Goal: Information Seeking & Learning: Learn about a topic

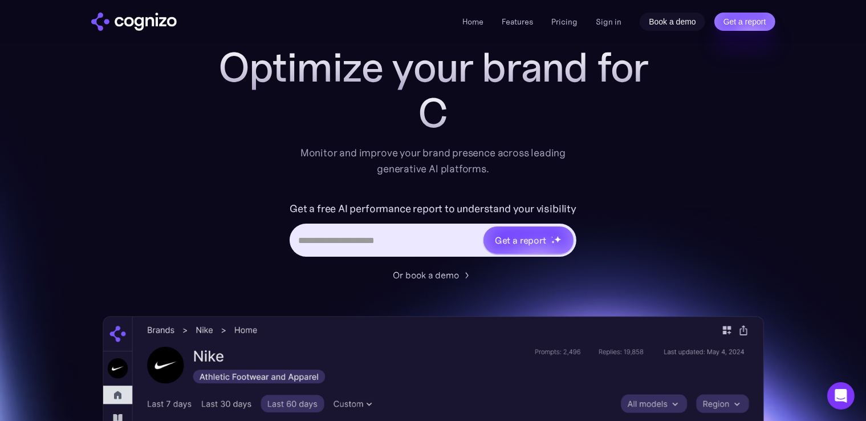
click at [653, 22] on link "Book a demo" at bounding box center [672, 22] width 66 height 18
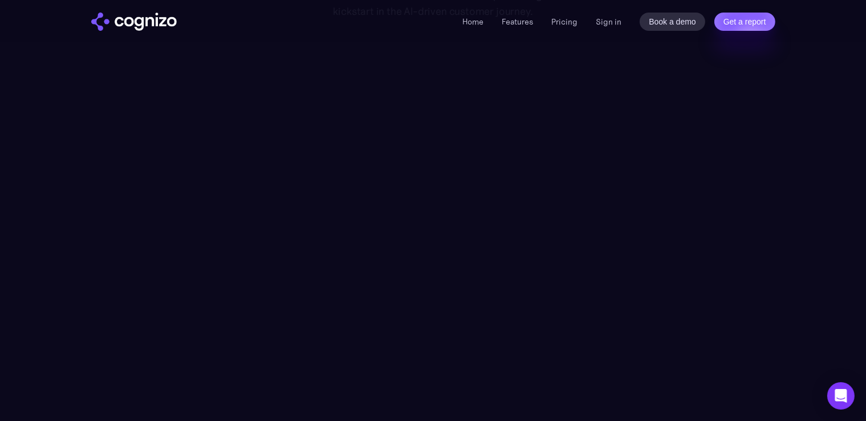
scroll to position [150, 0]
click at [839, 162] on section "Book a demo Book a demo today to learn how we help brands get a kickstart in th…" at bounding box center [433, 183] width 866 height 492
click at [520, 14] on div "Home Features Pricing Book a demo Get a report Sign in Book a demo Get a report" at bounding box center [618, 22] width 312 height 18
click at [515, 28] on li "Features" at bounding box center [517, 22] width 31 height 14
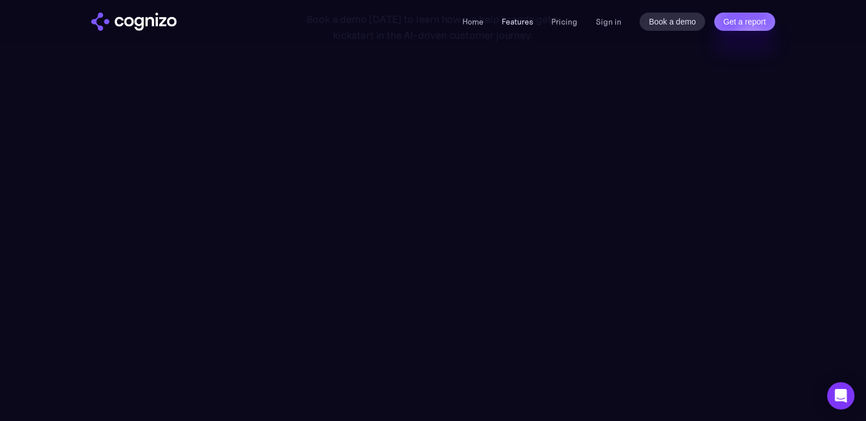
click at [516, 19] on link "Features" at bounding box center [517, 22] width 31 height 10
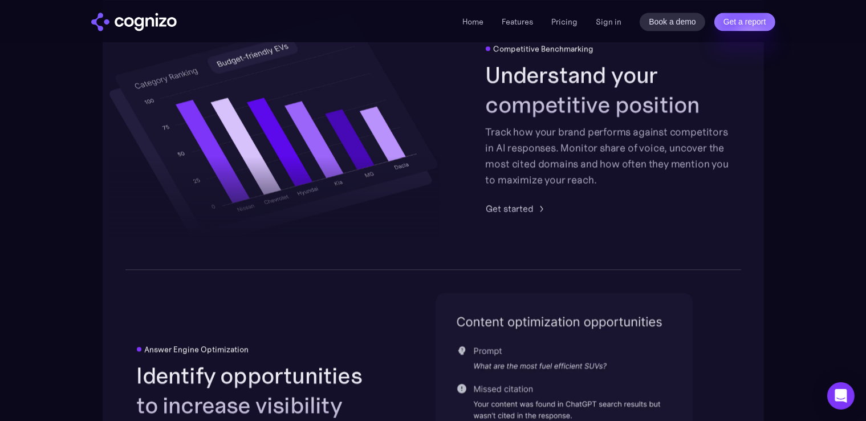
scroll to position [2534, 0]
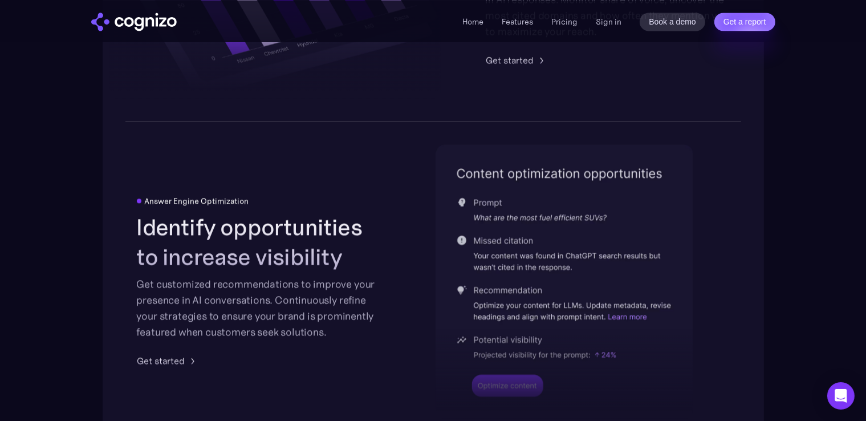
click at [564, 23] on link "Pricing" at bounding box center [564, 22] width 26 height 10
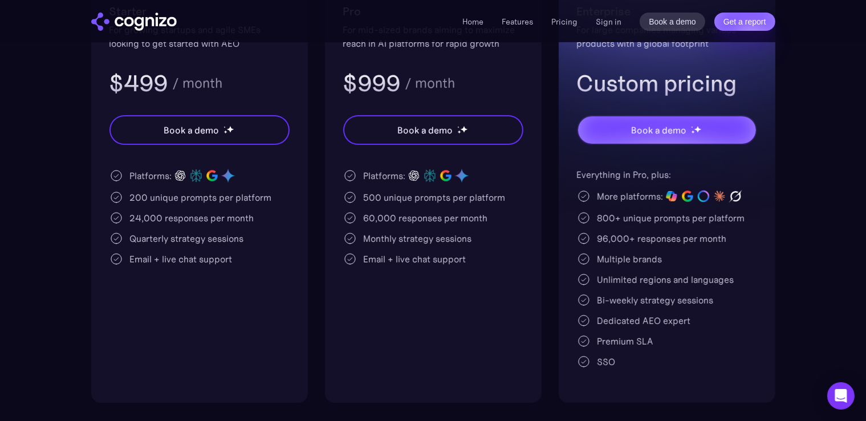
scroll to position [291, 0]
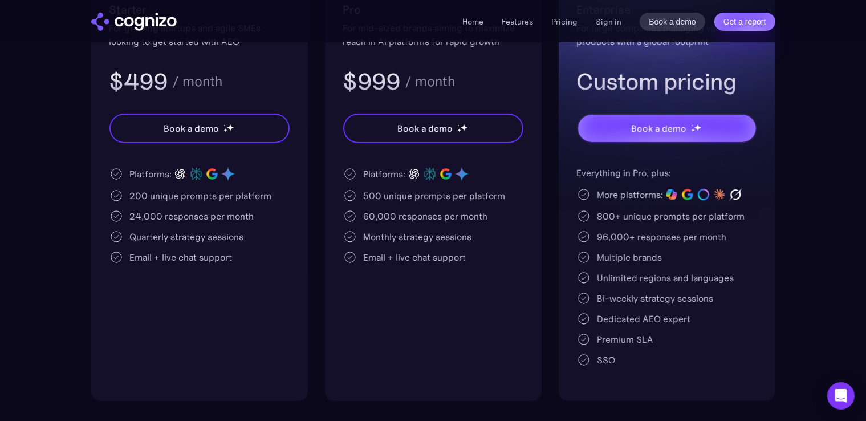
click at [0, 95] on section "Pricing Scalable plans that grow with you Turn AI search into a primary acquisi…" at bounding box center [433, 99] width 866 height 604
click at [6, 201] on section "Pricing Scalable plans that grow with you Turn AI search into a primary acquisi…" at bounding box center [433, 99] width 866 height 604
